Goal: Check status: Check status

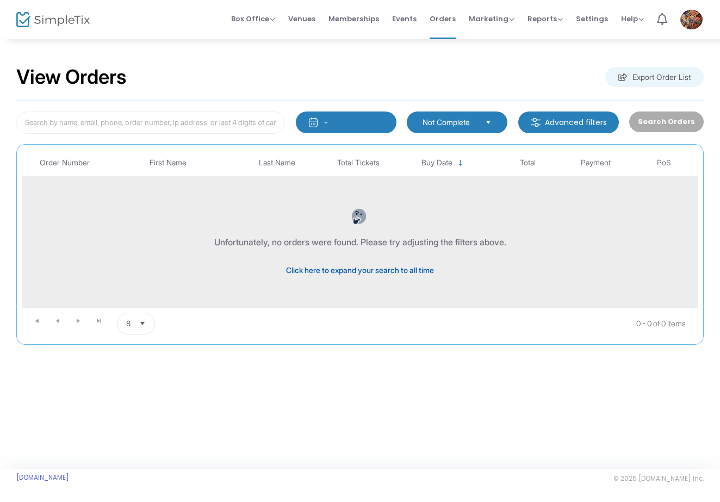
click at [391, 267] on span "Click here to expand your search to all time" at bounding box center [360, 269] width 148 height 9
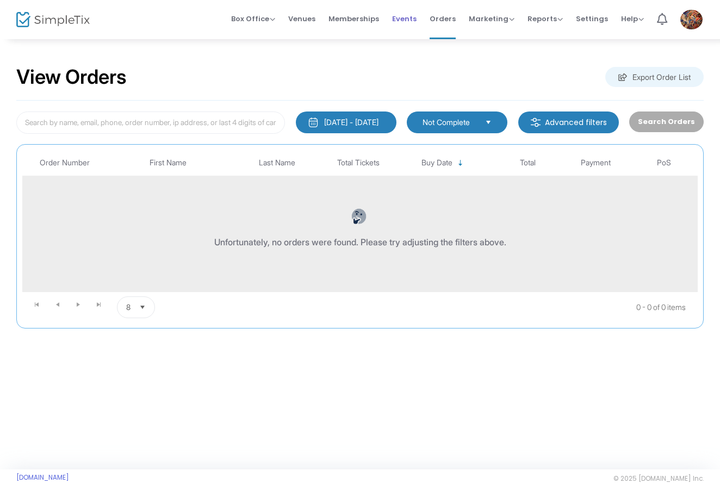
click at [414, 17] on span "Events" at bounding box center [404, 19] width 24 height 28
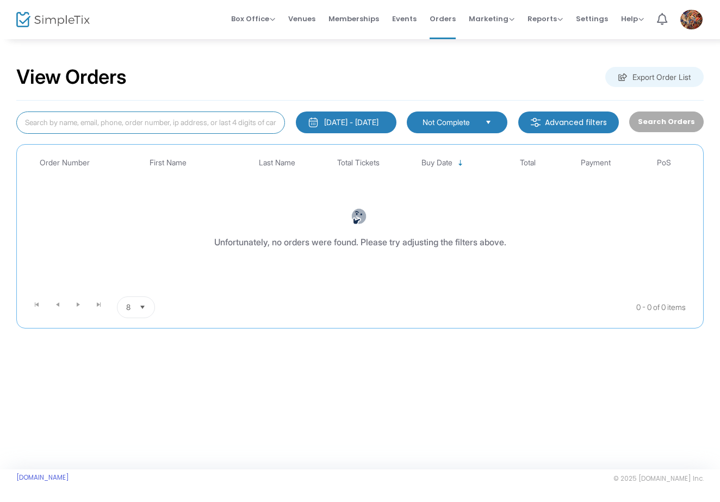
click at [110, 123] on input at bounding box center [150, 122] width 269 height 22
click at [343, 122] on div "1/1/2000 - 8/25/2025" at bounding box center [351, 122] width 54 height 11
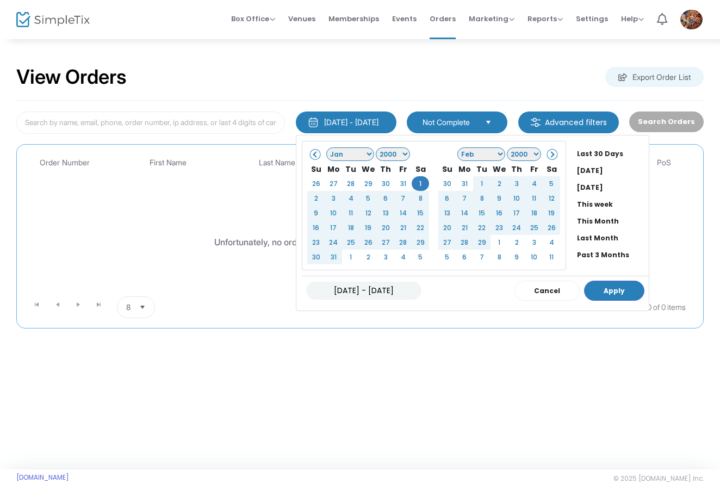
click at [548, 155] on span at bounding box center [551, 154] width 6 height 6
click at [588, 256] on li "Past 3 Months" at bounding box center [611, 254] width 76 height 17
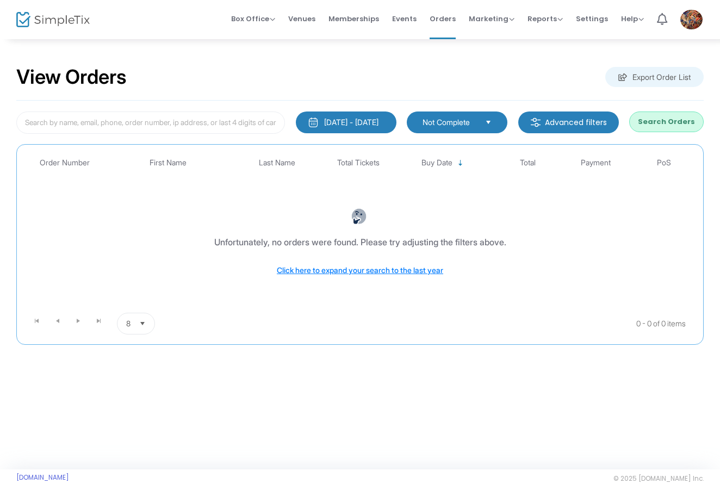
click at [491, 121] on span "Select" at bounding box center [489, 122] width 18 height 18
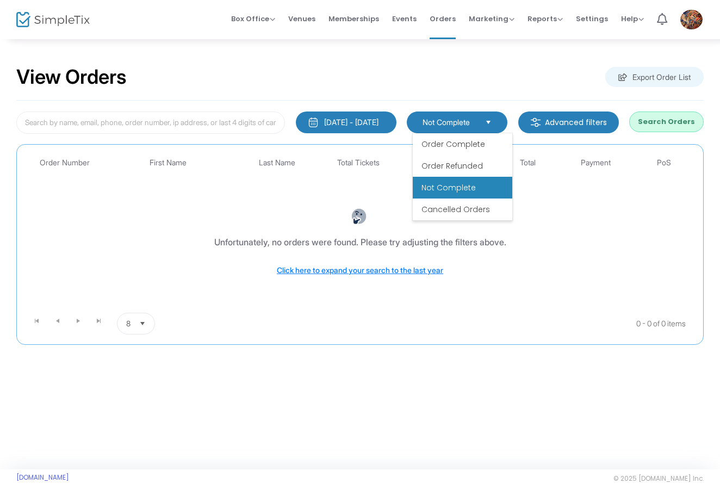
click at [466, 142] on span "Order Complete" at bounding box center [454, 144] width 64 height 11
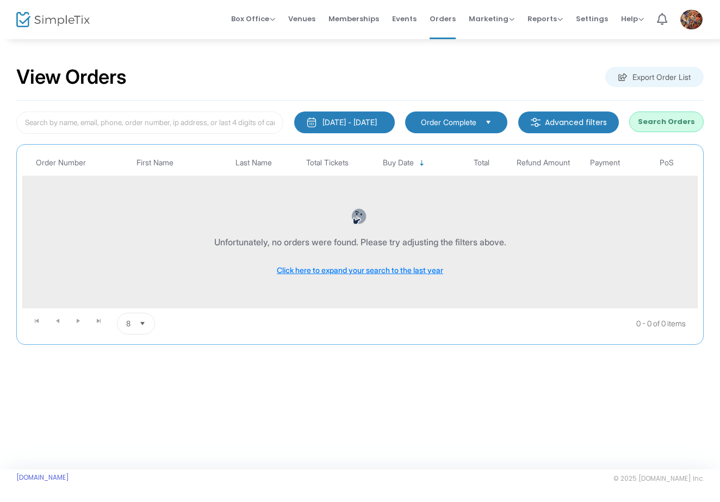
click at [363, 215] on img "Data table" at bounding box center [359, 216] width 16 height 16
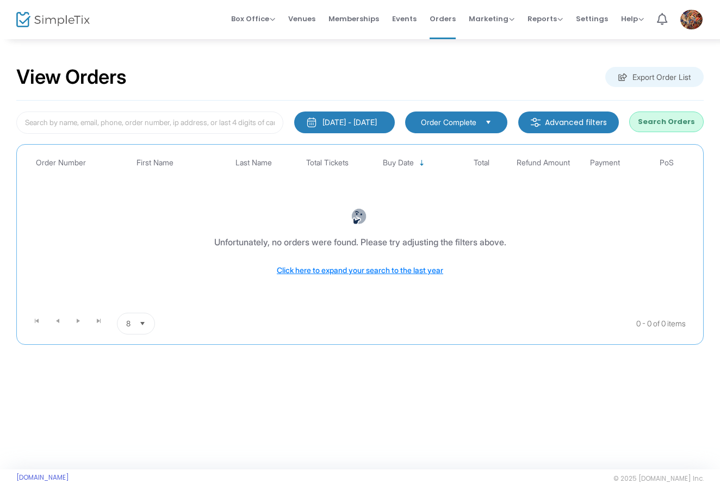
click at [580, 121] on m-button "Advanced filters" at bounding box center [568, 122] width 101 height 22
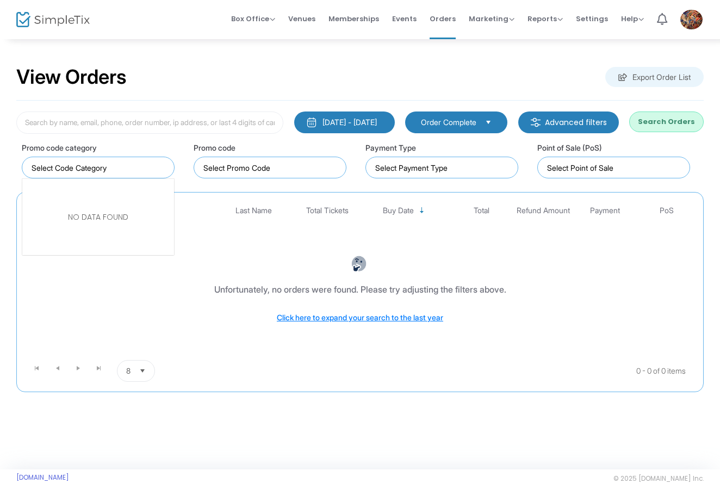
click at [101, 170] on input "NO DATA FOUND" at bounding box center [101, 167] width 138 height 11
click at [86, 169] on input "NO DATA FOUND" at bounding box center [101, 167] width 138 height 11
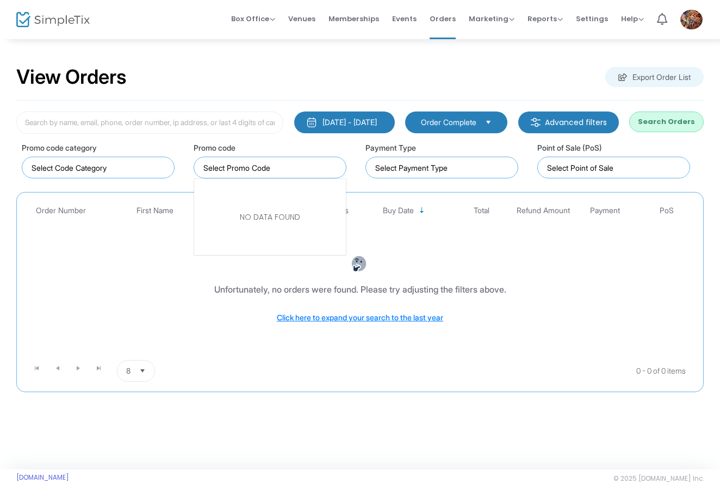
click at [258, 175] on kendo-taglist at bounding box center [270, 167] width 152 height 21
click at [269, 172] on input "NO DATA FOUND" at bounding box center [272, 167] width 138 height 11
click at [480, 169] on input at bounding box center [444, 167] width 138 height 11
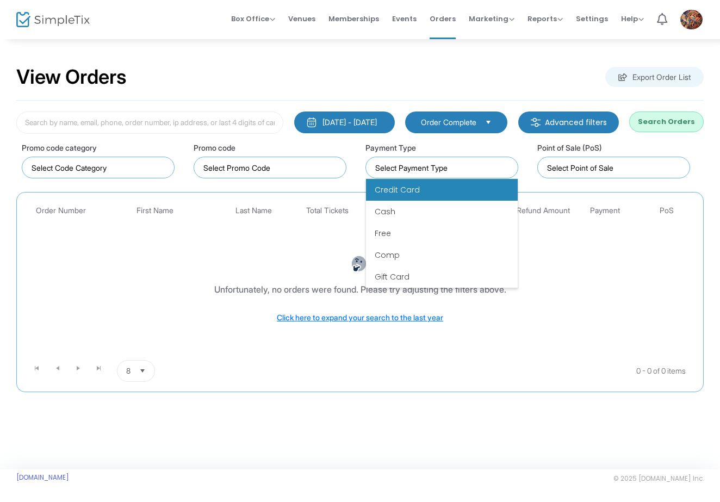
click at [415, 194] on span "Credit Card" at bounding box center [397, 189] width 45 height 11
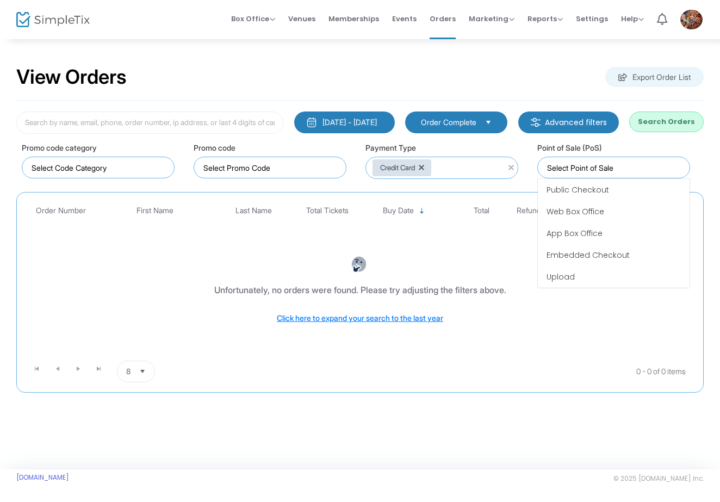
click at [618, 172] on input at bounding box center [616, 167] width 138 height 11
click at [599, 208] on span "Web Box Office" at bounding box center [576, 211] width 58 height 11
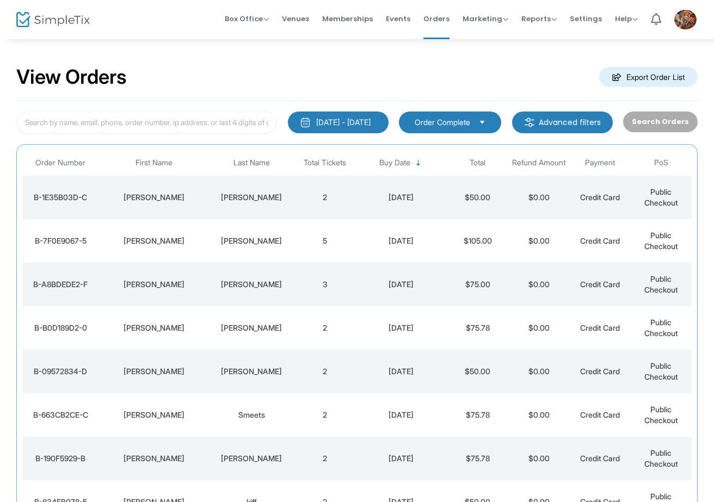
click at [234, 198] on div "[PERSON_NAME]" at bounding box center [252, 197] width 80 height 11
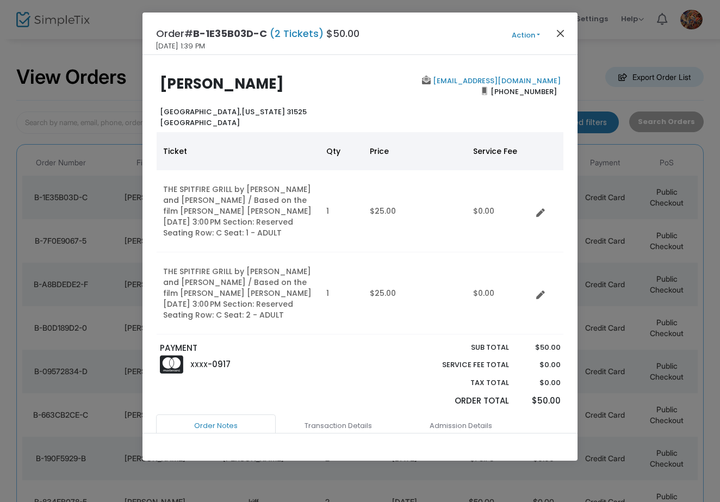
click at [557, 35] on button "Close" at bounding box center [561, 33] width 14 height 14
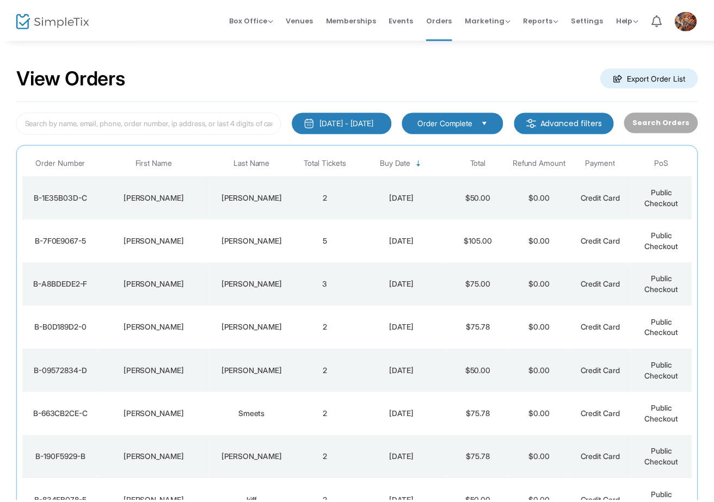
scroll to position [21, 0]
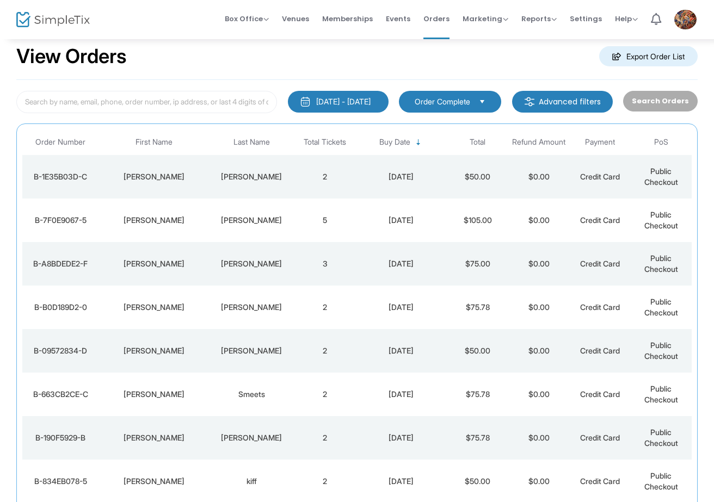
click at [321, 219] on td "5" at bounding box center [324, 221] width 61 height 44
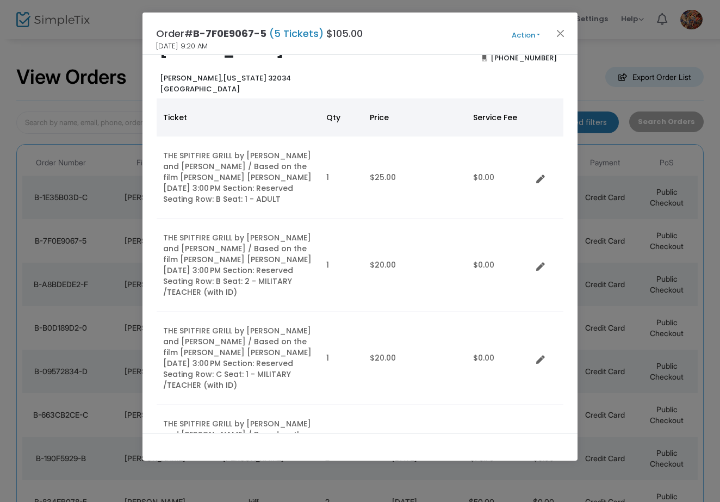
scroll to position [27, 0]
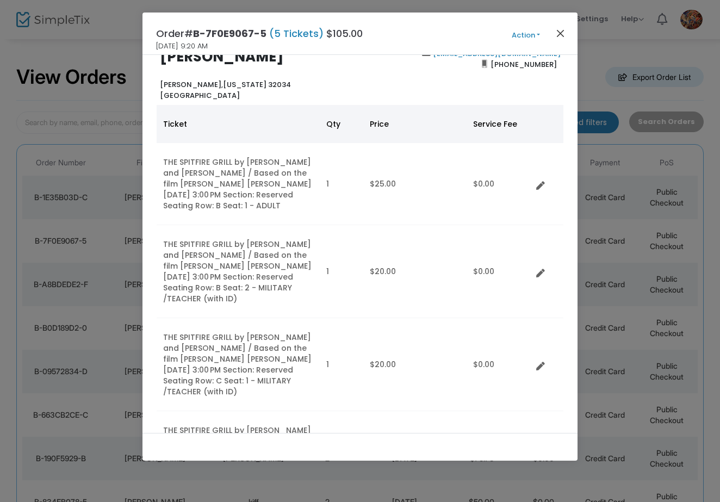
click at [557, 31] on button "Close" at bounding box center [561, 33] width 14 height 14
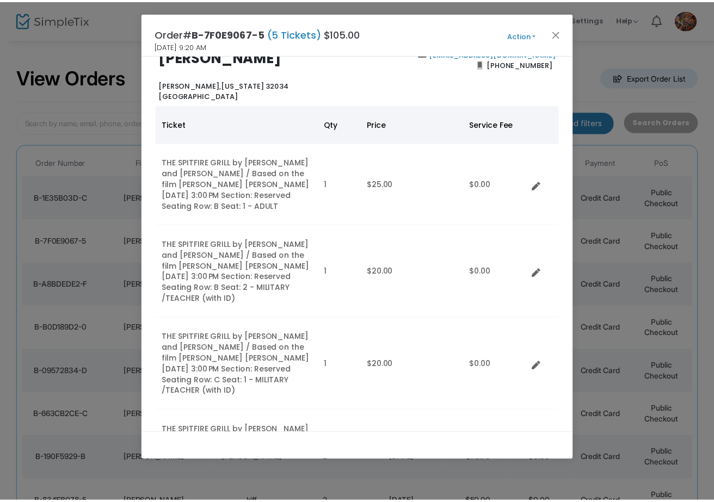
scroll to position [21, 0]
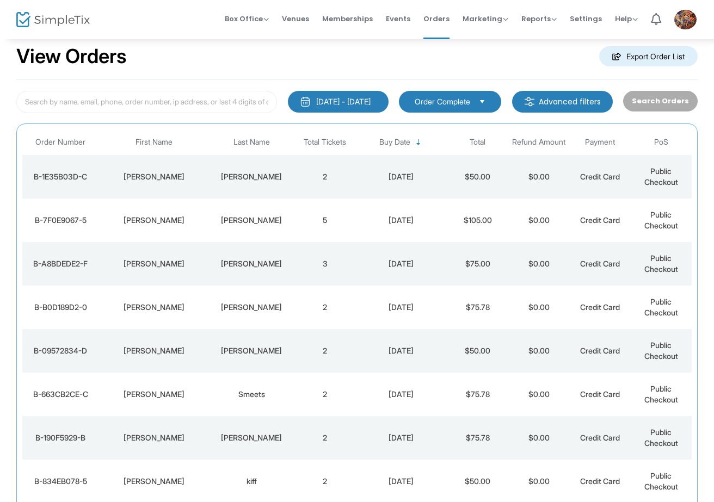
click at [258, 265] on div "[PERSON_NAME]" at bounding box center [252, 263] width 80 height 11
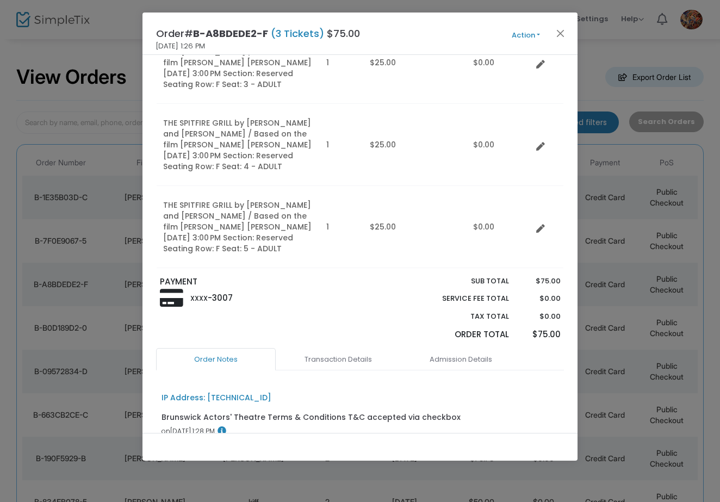
scroll to position [165, 0]
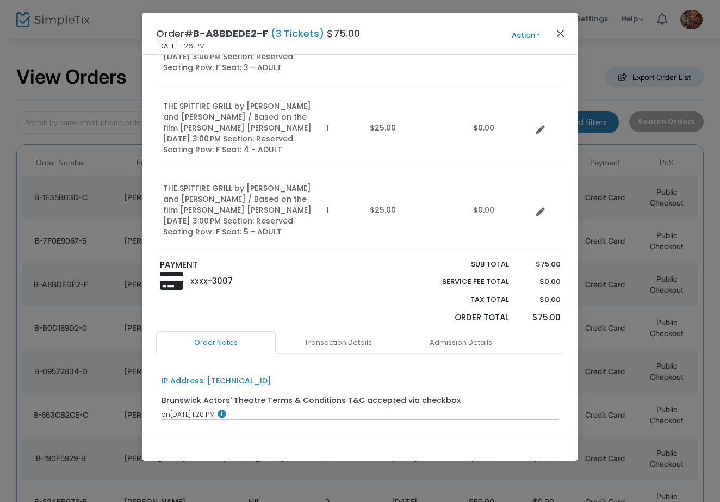
click at [564, 33] on button "Close" at bounding box center [561, 33] width 14 height 14
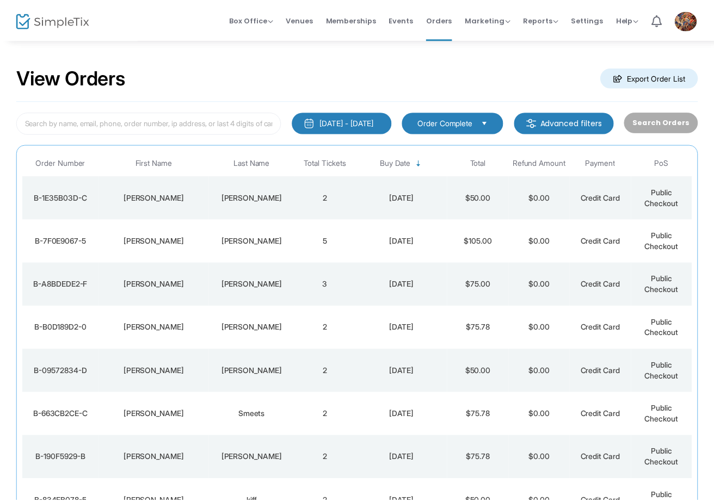
scroll to position [21, 0]
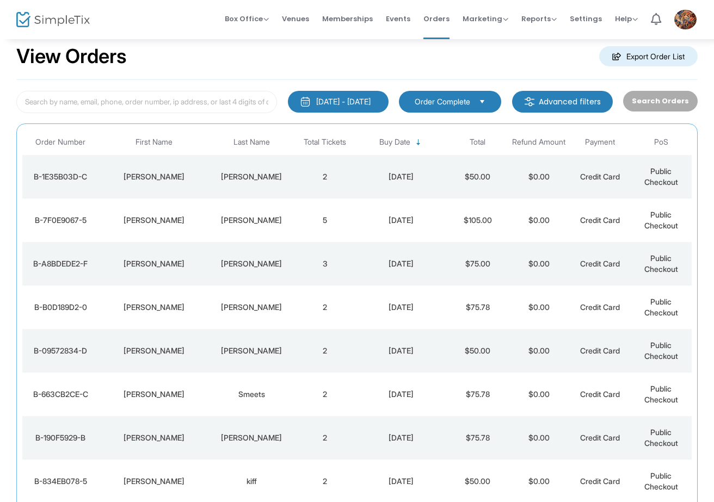
click at [264, 307] on div "[PERSON_NAME]" at bounding box center [252, 307] width 80 height 11
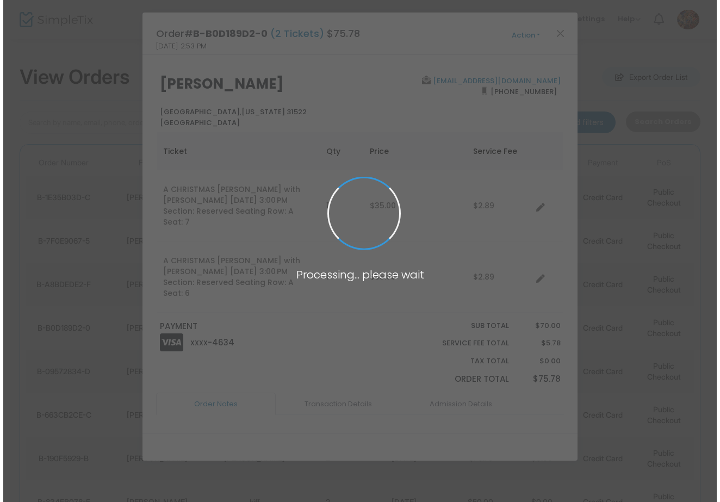
scroll to position [0, 0]
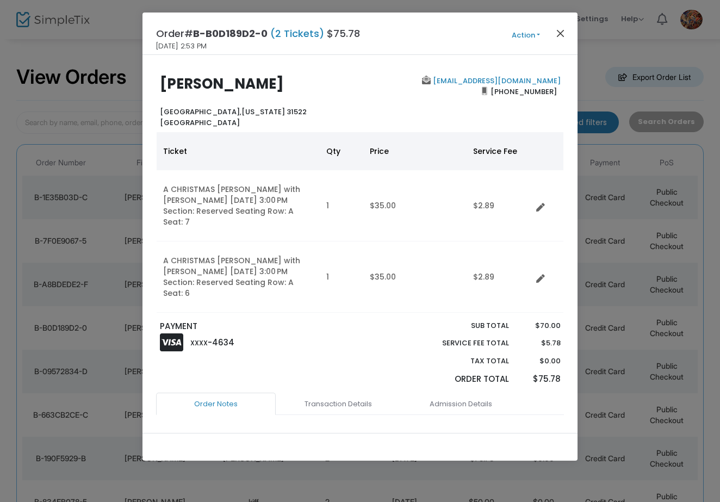
click at [560, 30] on button "Close" at bounding box center [561, 33] width 14 height 14
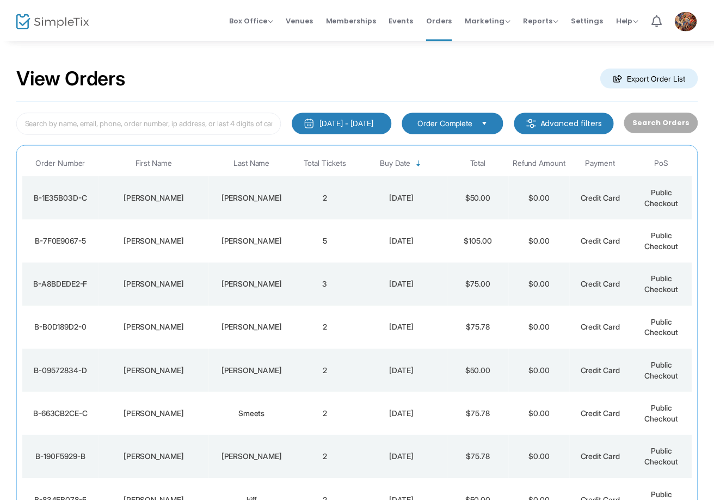
scroll to position [21, 0]
